Goal: Download file/media

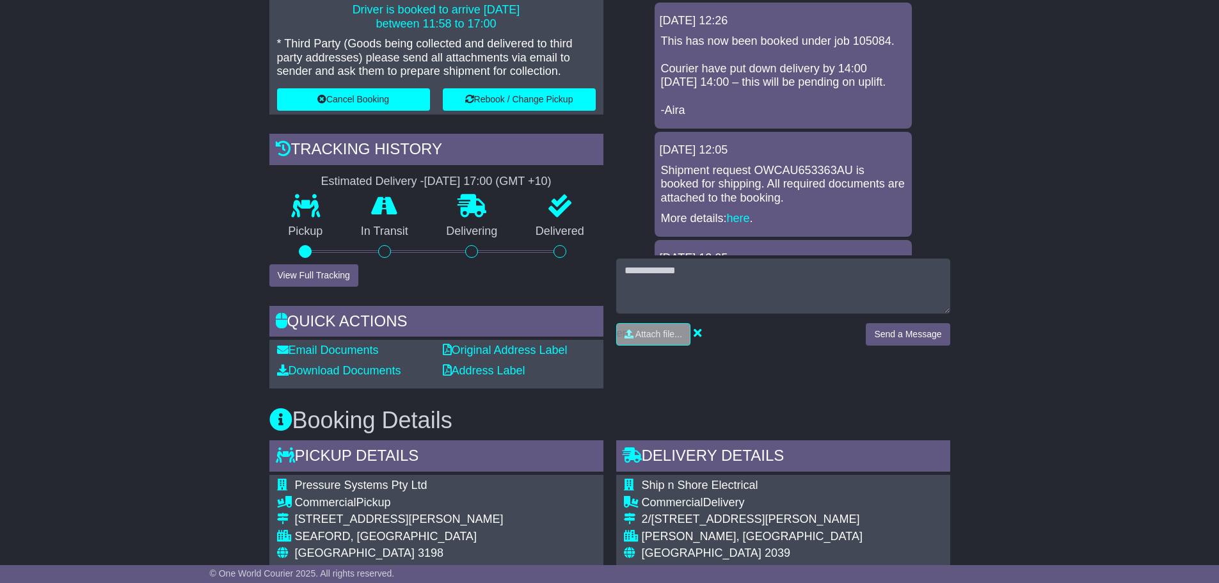
scroll to position [320, 0]
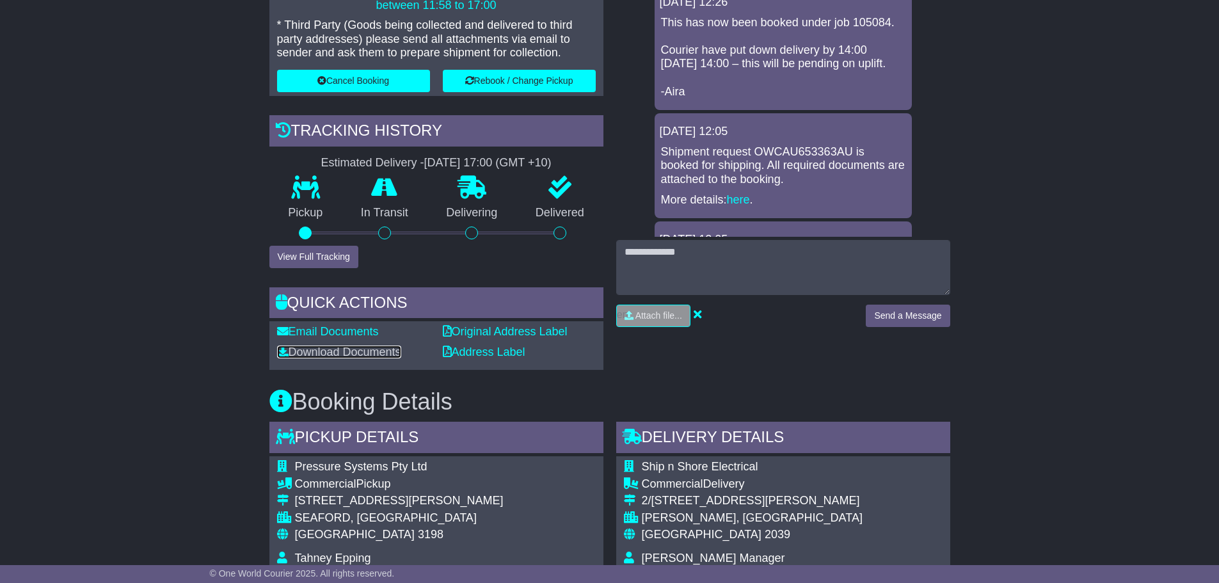
click at [375, 353] on link "Download Documents" at bounding box center [339, 351] width 124 height 13
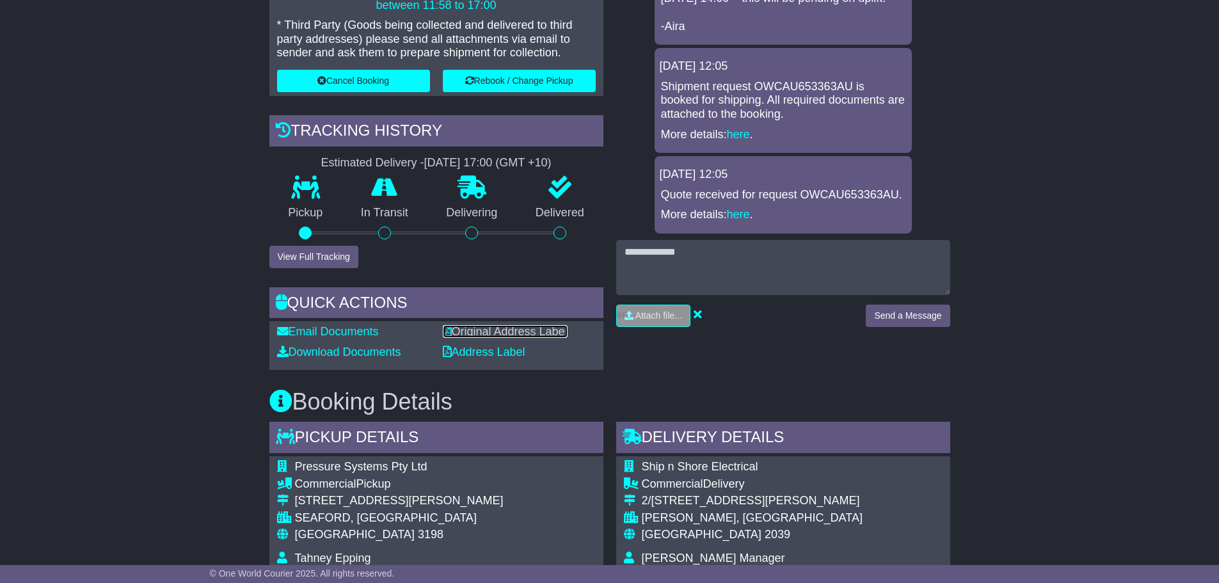
click at [456, 333] on link "Original Address Label" at bounding box center [505, 331] width 125 height 13
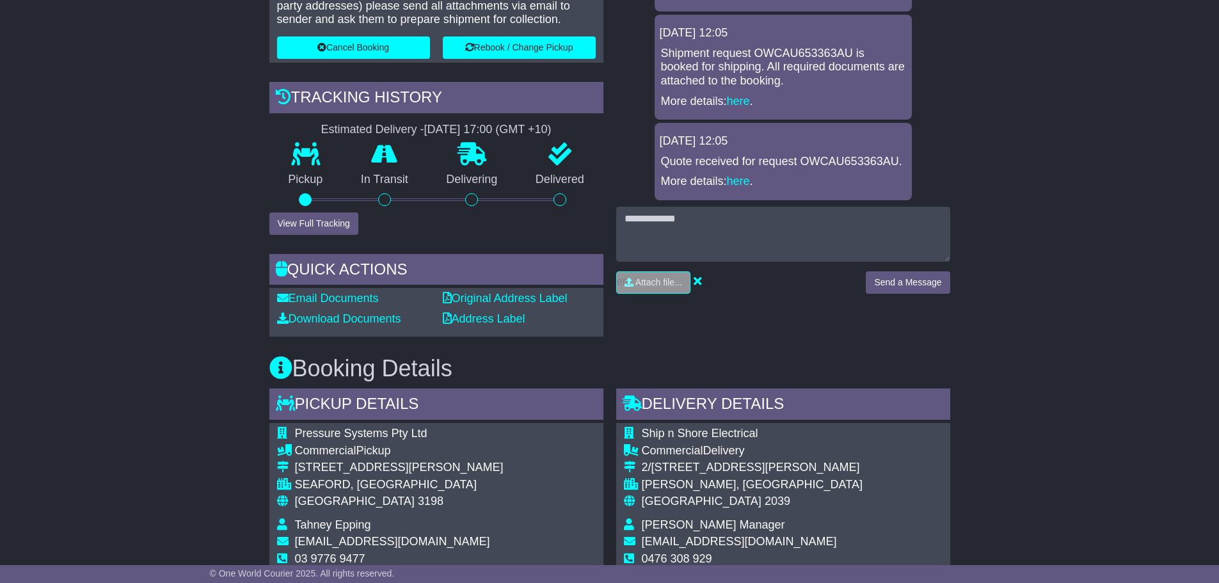
scroll to position [384, 0]
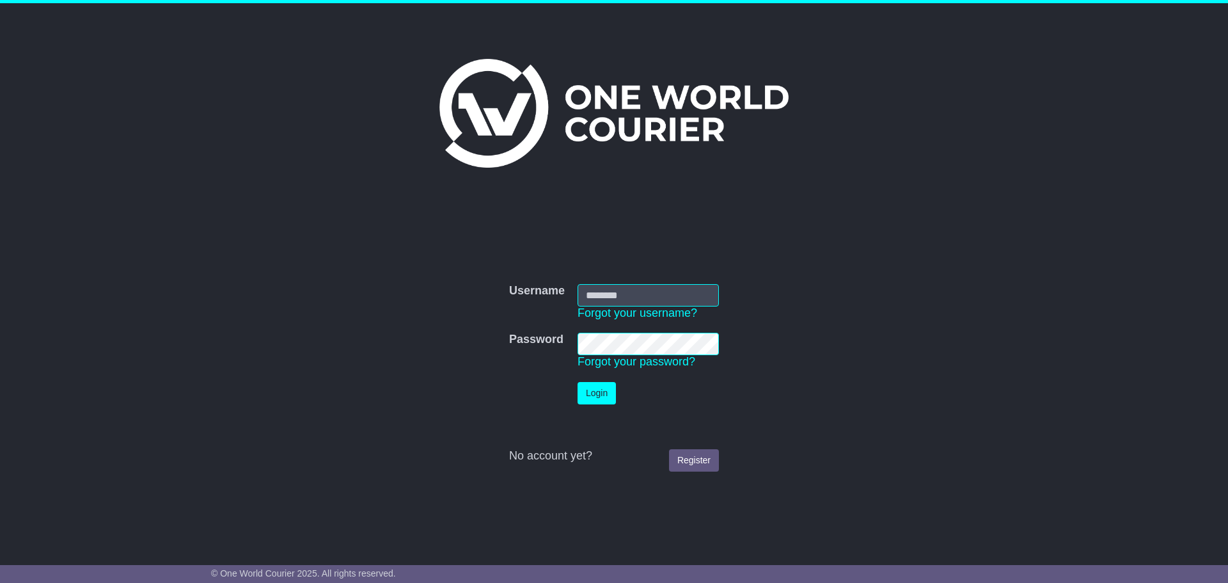
type input "**********"
click at [595, 382] on button "Login" at bounding box center [597, 393] width 38 height 22
